Goal: Find specific page/section

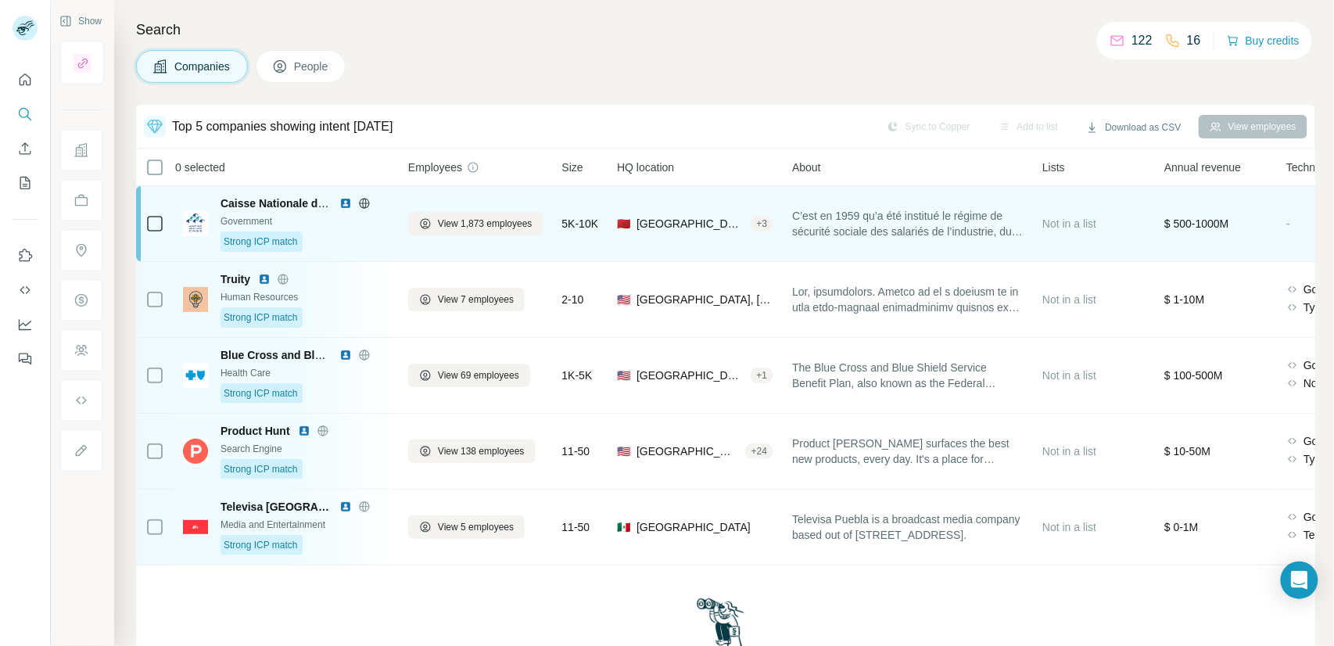
click at [706, 224] on span "[GEOGRAPHIC_DATA], Sandys, [GEOGRAPHIC_DATA]" at bounding box center [689, 224] width 107 height 16
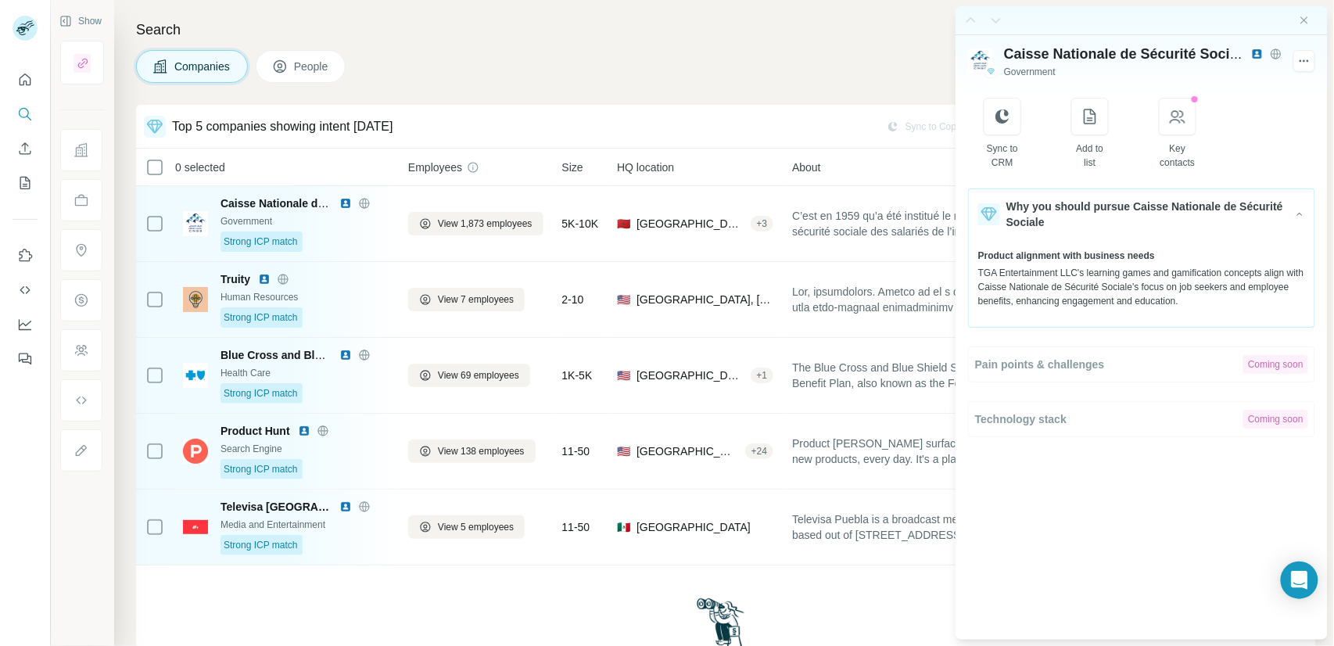
click at [733, 62] on div "Companies People" at bounding box center [725, 66] width 1179 height 33
click at [1300, 23] on icon "Close side panel" at bounding box center [1304, 20] width 13 height 13
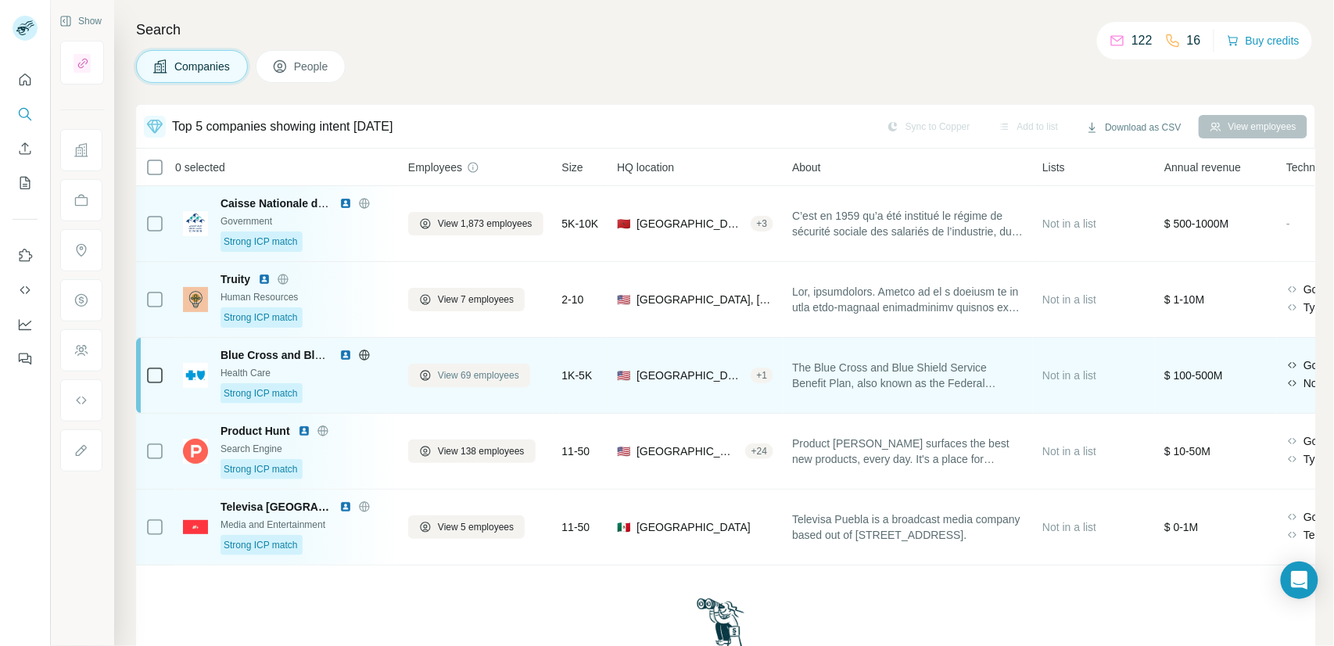
click at [478, 371] on span "View 69 employees" at bounding box center [478, 375] width 81 height 14
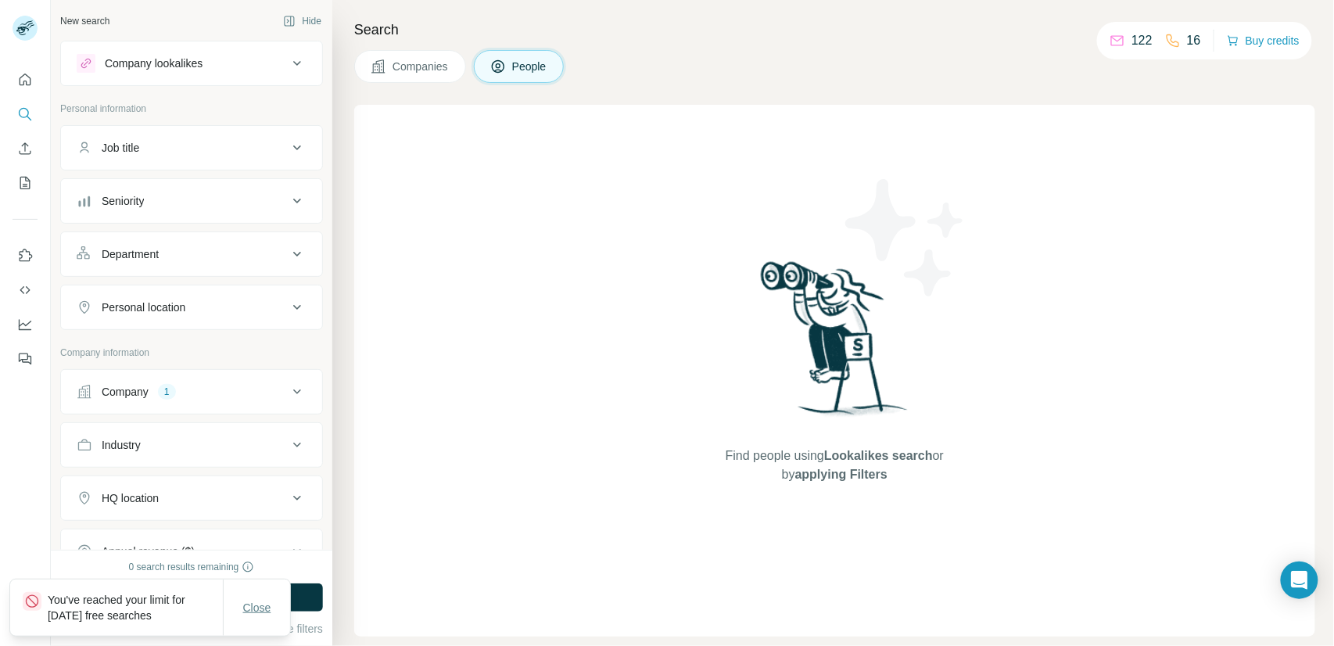
click at [254, 619] on button "Close" at bounding box center [257, 607] width 50 height 28
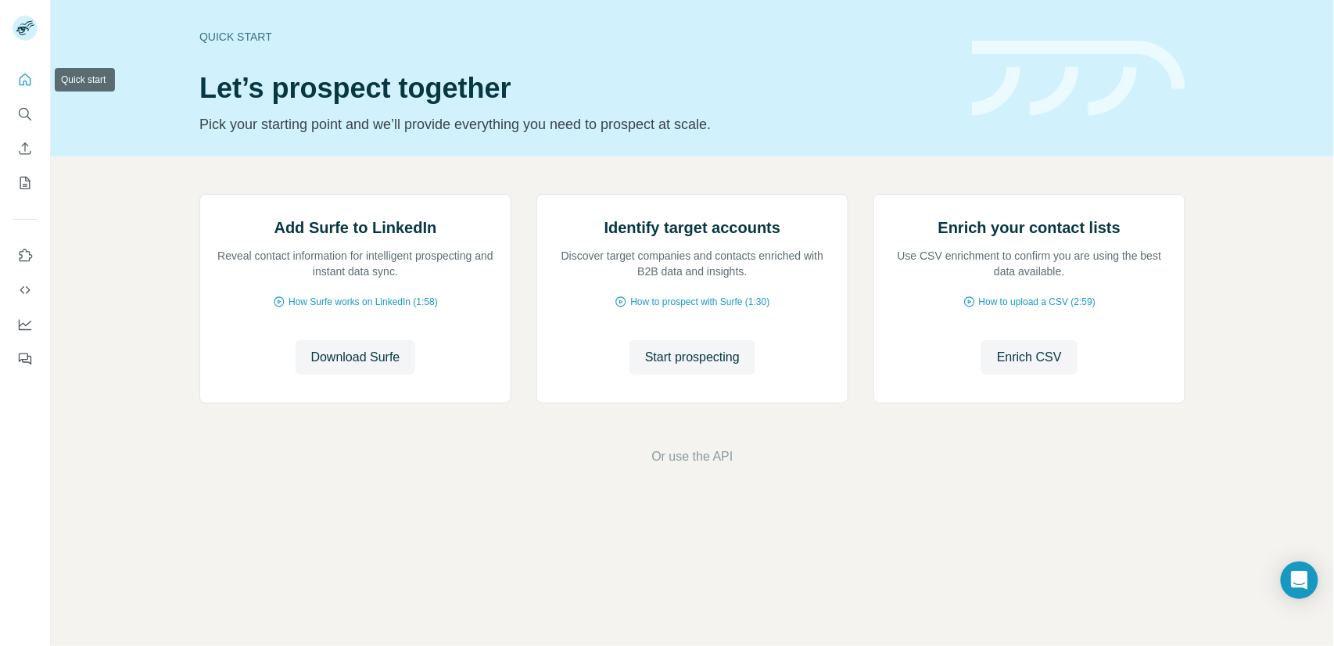
click at [29, 83] on icon "Quick start" at bounding box center [25, 80] width 16 height 16
